Goal: Contribute content

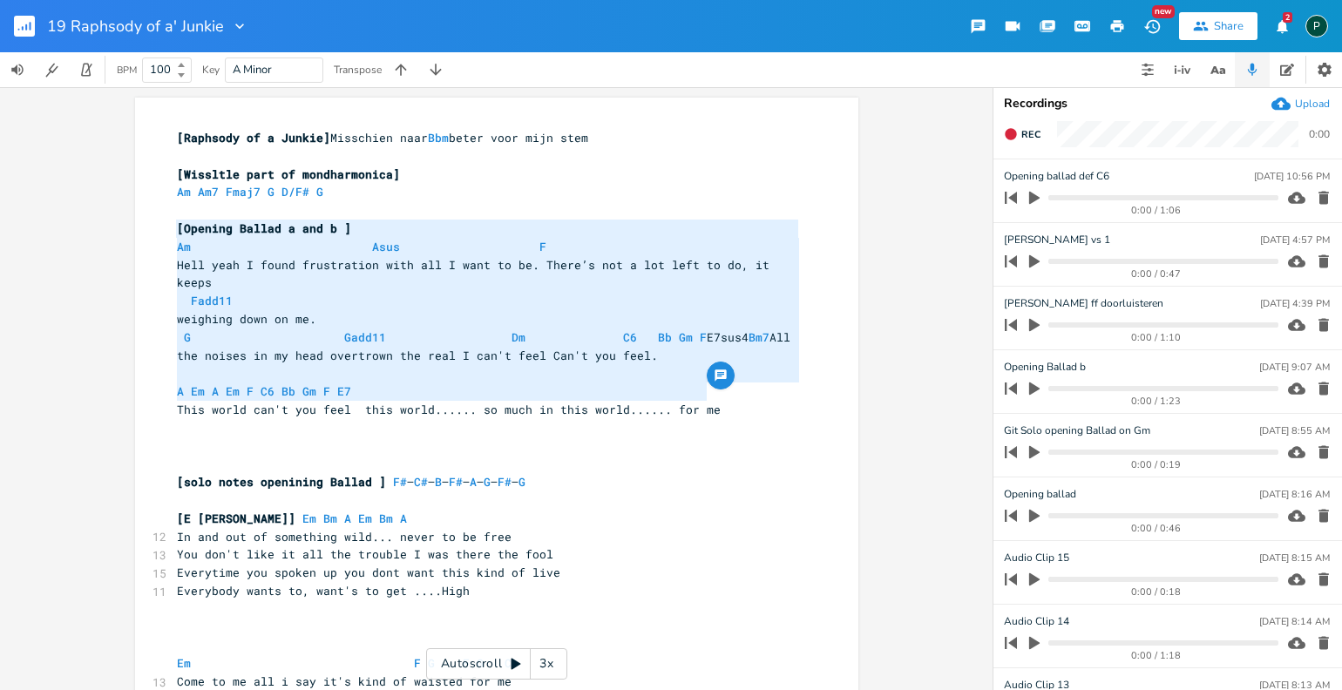
click at [289, 419] on pre "​" at bounding box center [487, 428] width 629 height 18
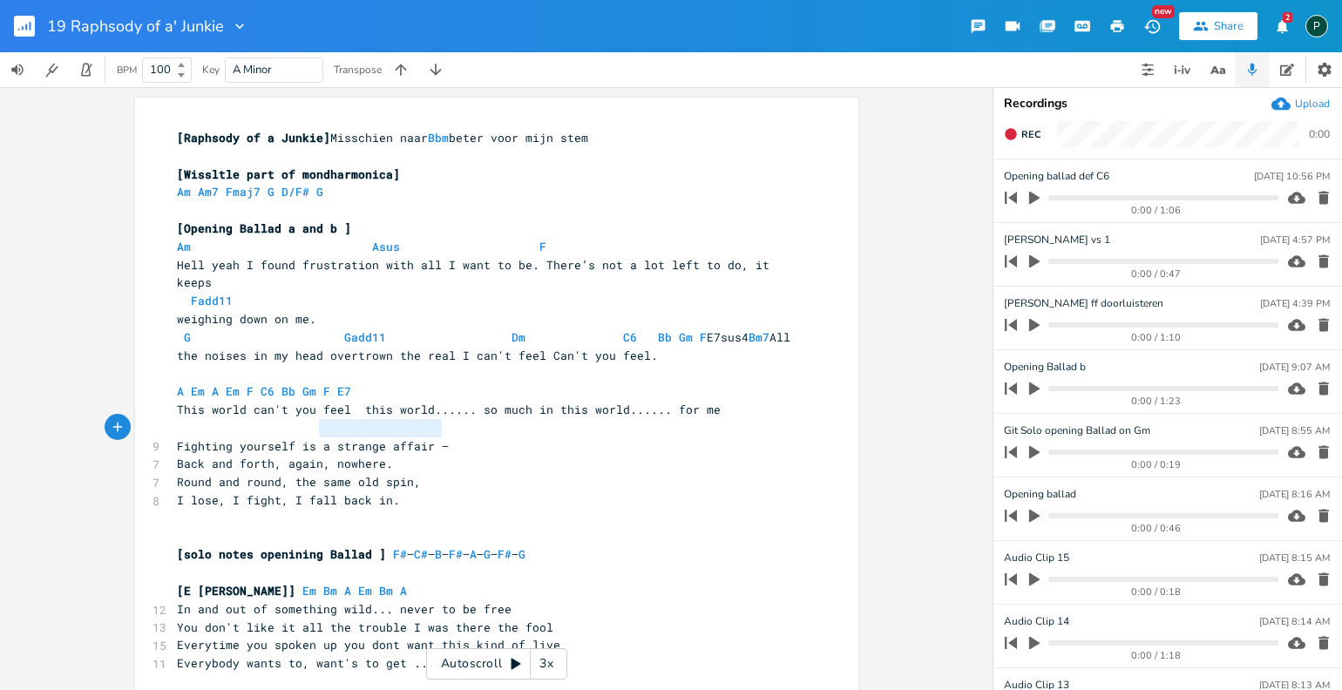
type textarea "Fighting yourself is a strange affair —"
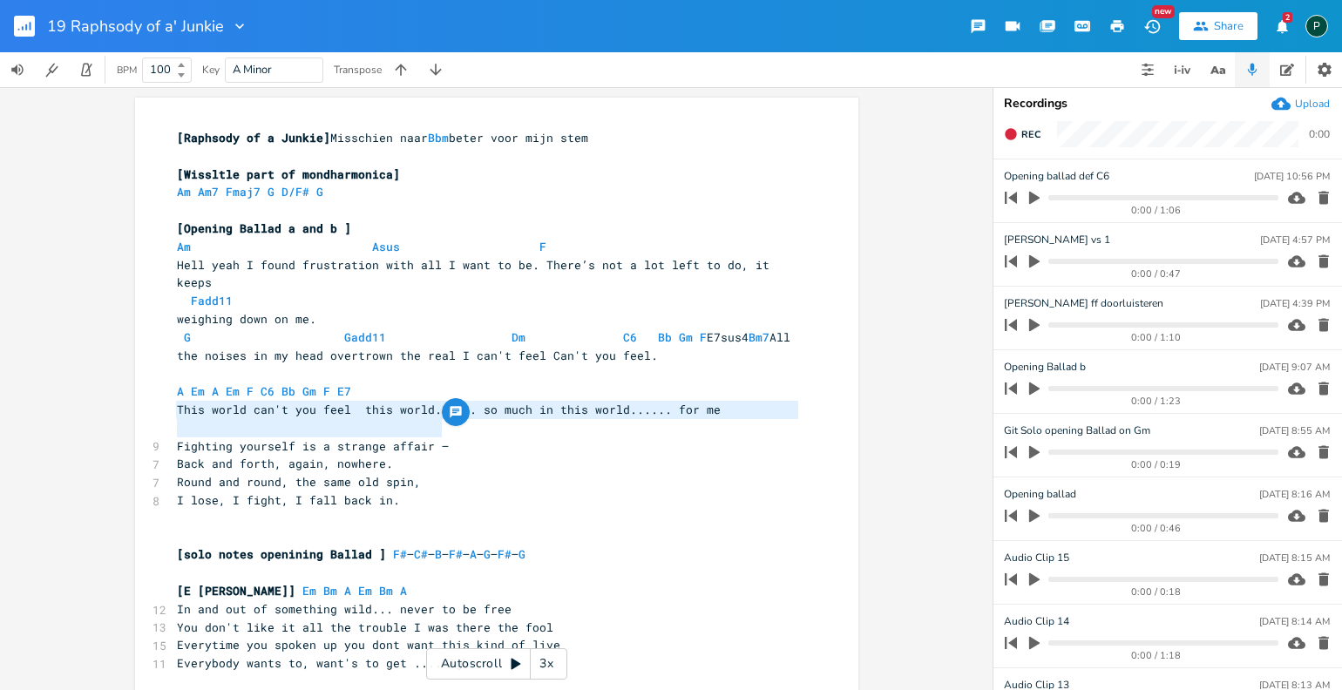
drag, startPoint x: 441, startPoint y: 427, endPoint x: 160, endPoint y: 418, distance: 280.8
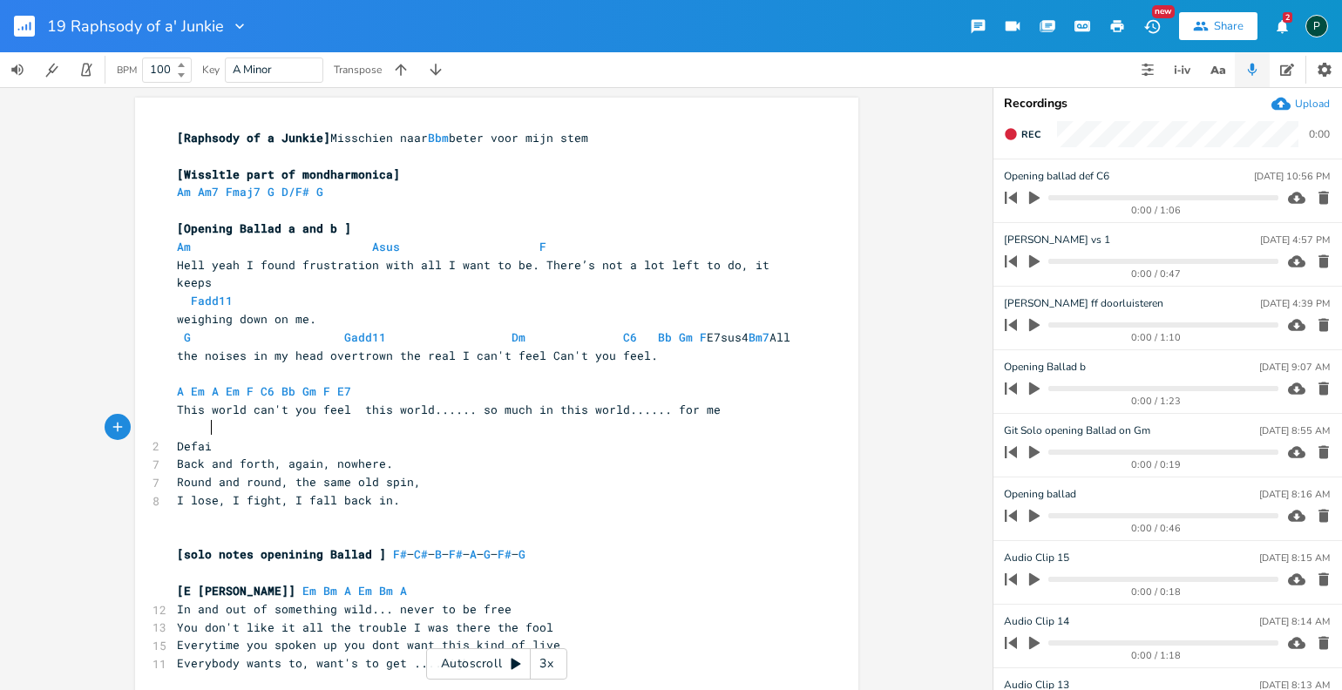
type textarea "Defain"
type textarea "iance]"
type textarea "["
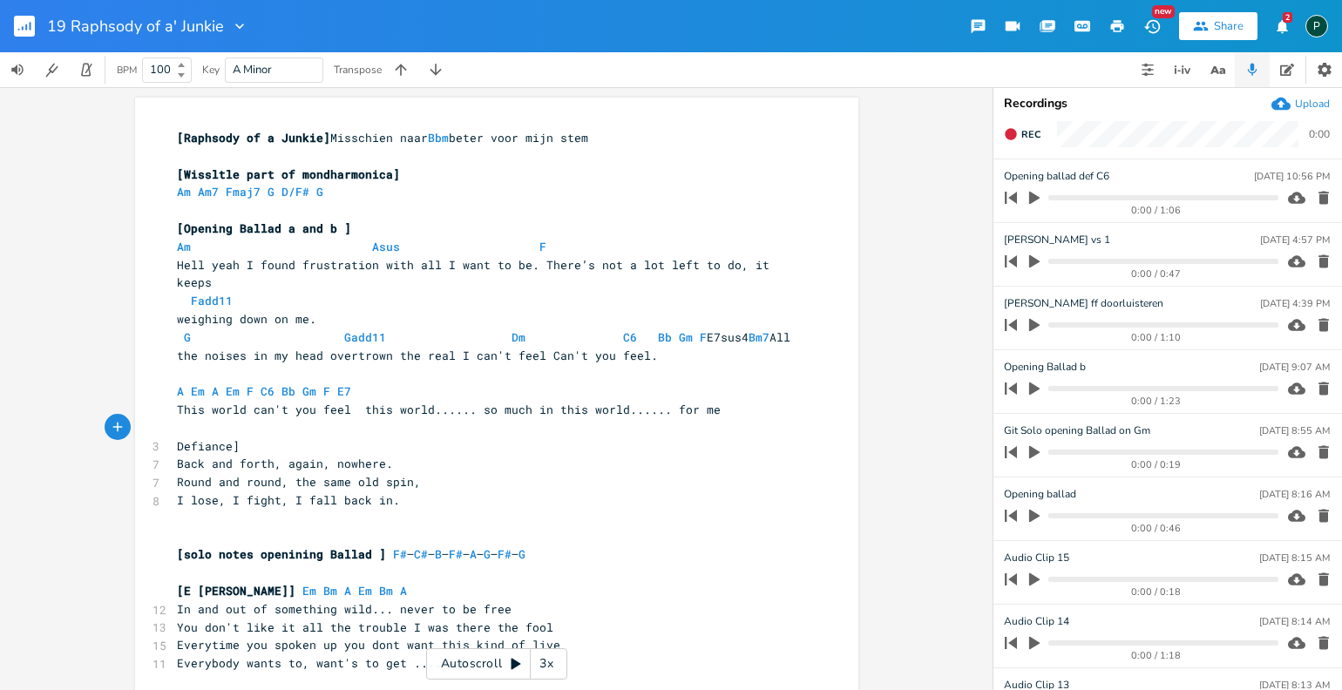
scroll to position [0, 3]
click at [1037, 191] on icon "button" at bounding box center [1035, 198] width 16 height 16
click at [1103, 195] on progress at bounding box center [1163, 197] width 229 height 5
click at [1098, 195] on progress at bounding box center [1163, 197] width 229 height 5
click at [1092, 195] on progress at bounding box center [1163, 197] width 229 height 5
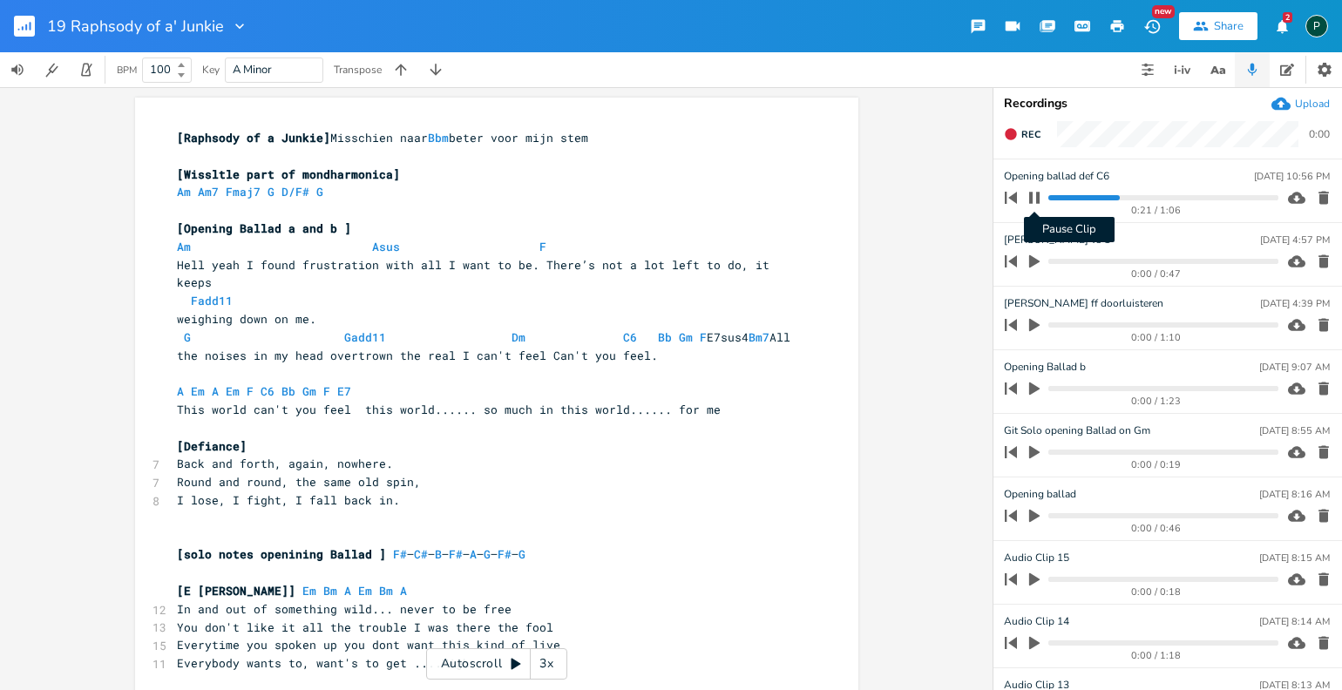
click at [1036, 193] on icon "button" at bounding box center [1034, 197] width 10 height 11
click at [1036, 193] on icon "button" at bounding box center [1035, 198] width 16 height 16
click at [1036, 193] on icon "button" at bounding box center [1034, 197] width 10 height 11
click at [1036, 193] on icon "button" at bounding box center [1035, 198] width 16 height 16
click at [1197, 198] on progress at bounding box center [1163, 197] width 229 height 5
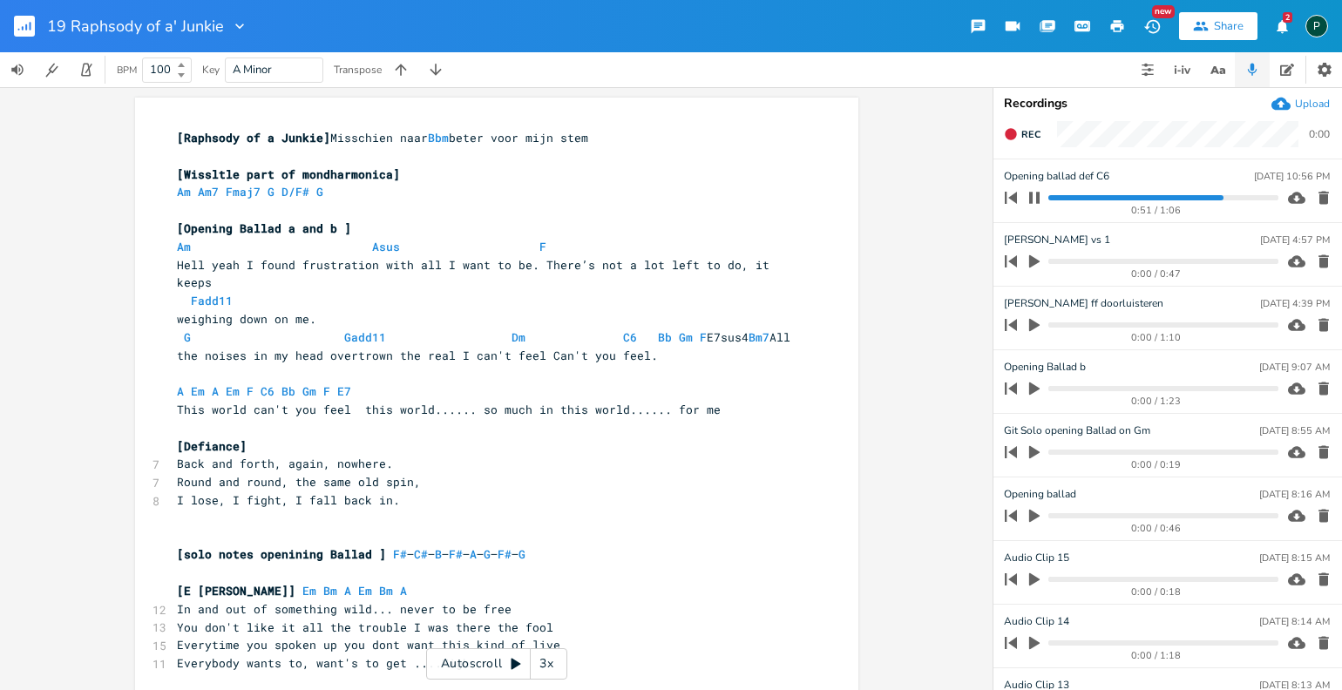
click at [1198, 198] on progress at bounding box center [1163, 197] width 229 height 5
click at [1038, 197] on icon "button" at bounding box center [1034, 197] width 10 height 11
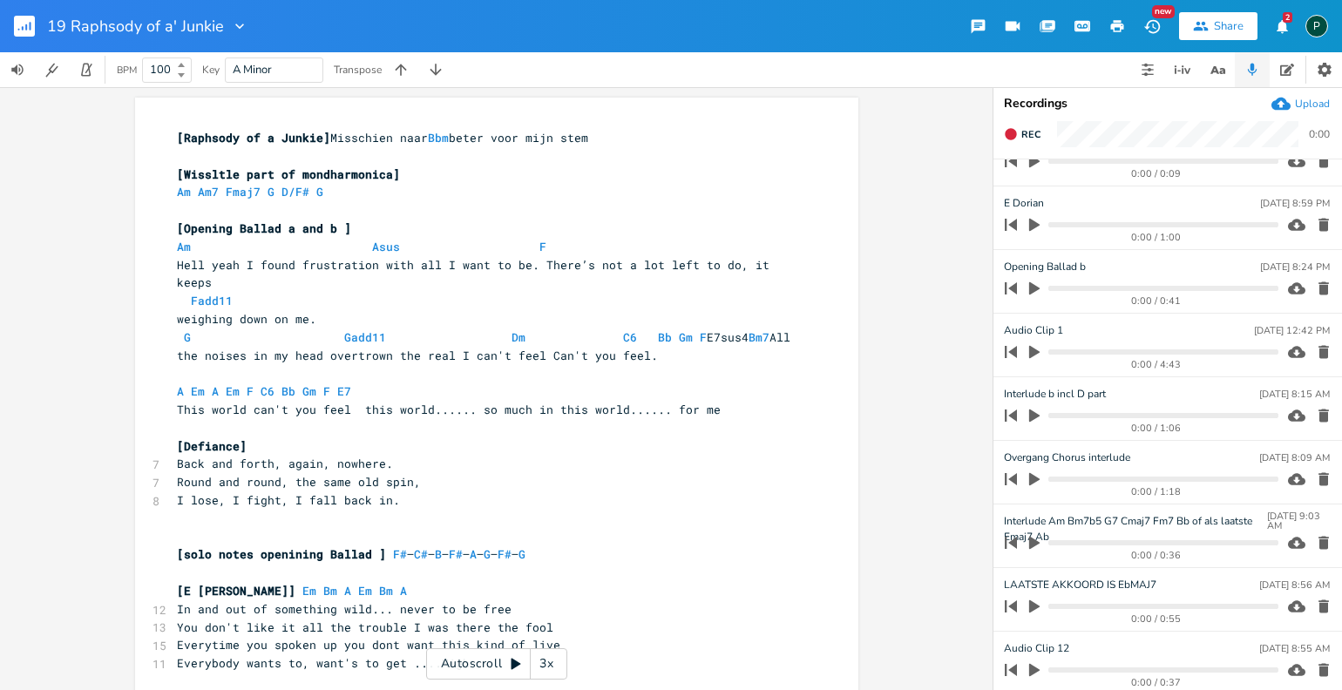
scroll to position [546, 0]
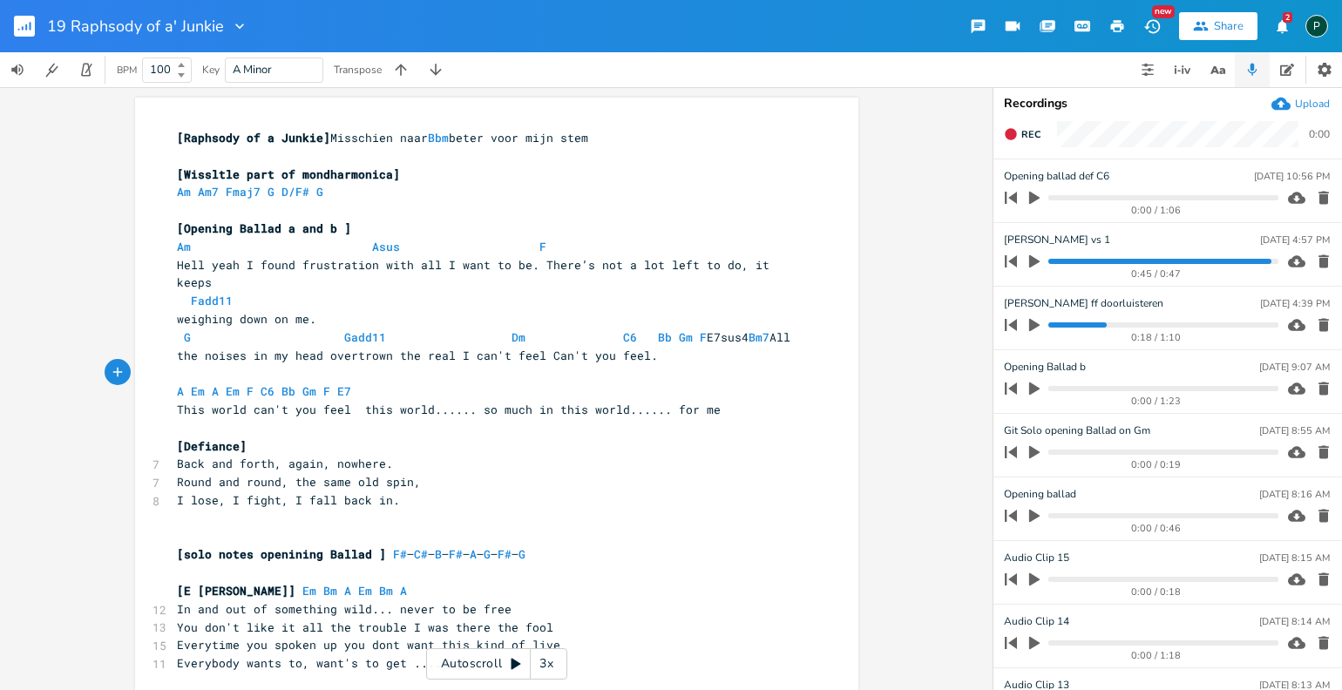
scroll to position [0, 69]
